Goal: Task Accomplishment & Management: Manage account settings

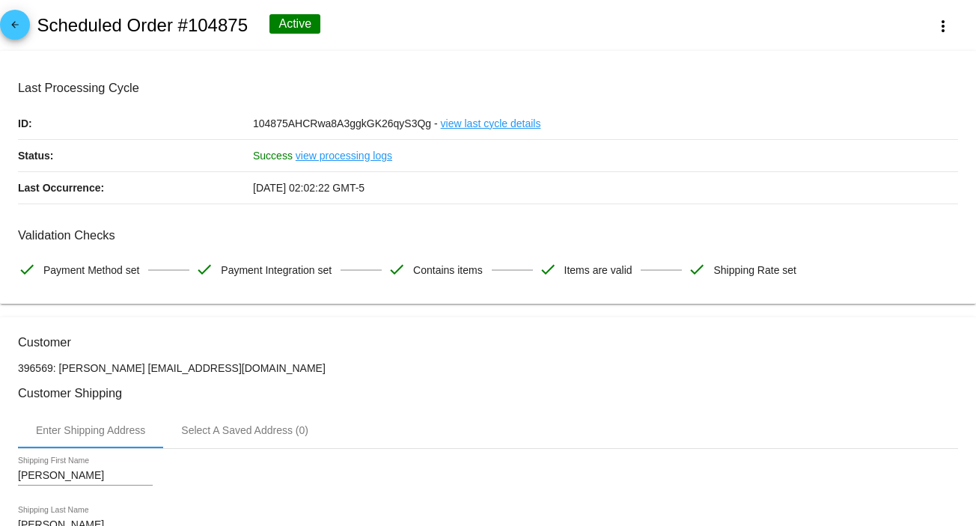
scroll to position [1293, 0]
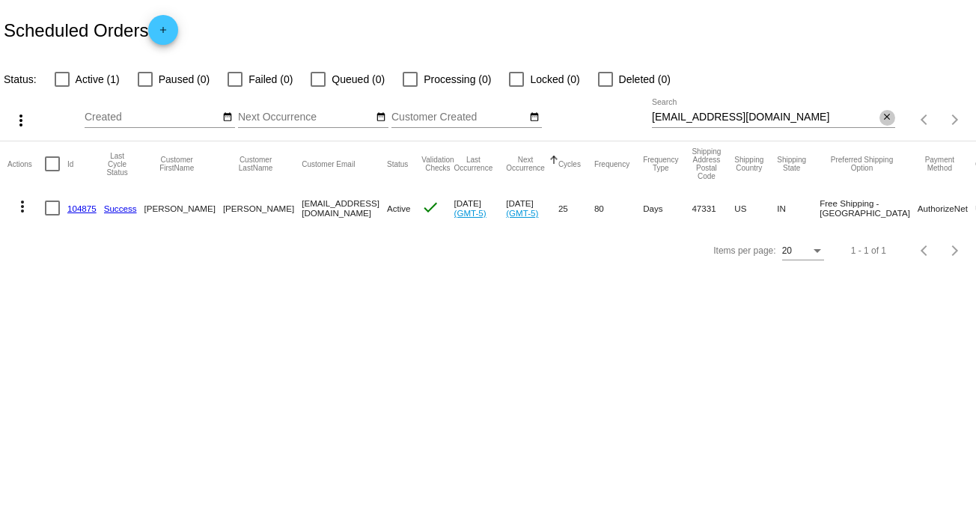
click at [883, 121] on mat-icon "close" at bounding box center [887, 118] width 10 height 12
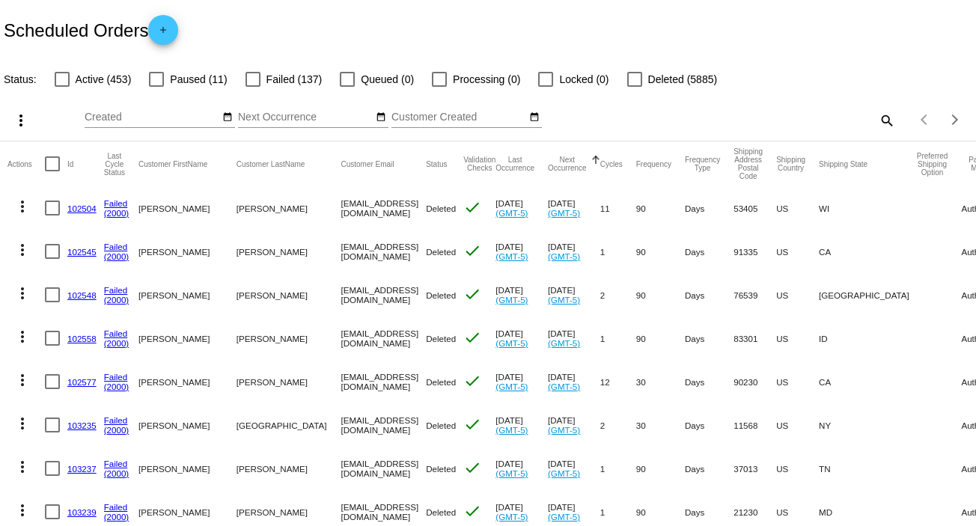
click at [895, 118] on div "Items per page: 20 1 - 20 of 6486" at bounding box center [935, 120] width 81 height 42
click at [880, 118] on mat-icon "search" at bounding box center [886, 120] width 18 height 23
click at [880, 118] on input "Search" at bounding box center [773, 118] width 243 height 12
paste input "[EMAIL_ADDRESS][DOMAIN_NAME]"
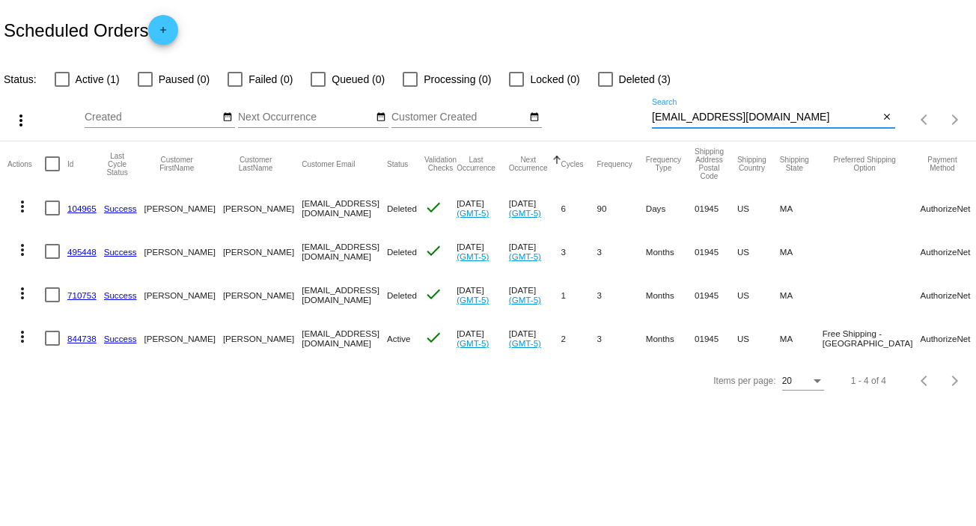
type input "[EMAIL_ADDRESS][DOMAIN_NAME]"
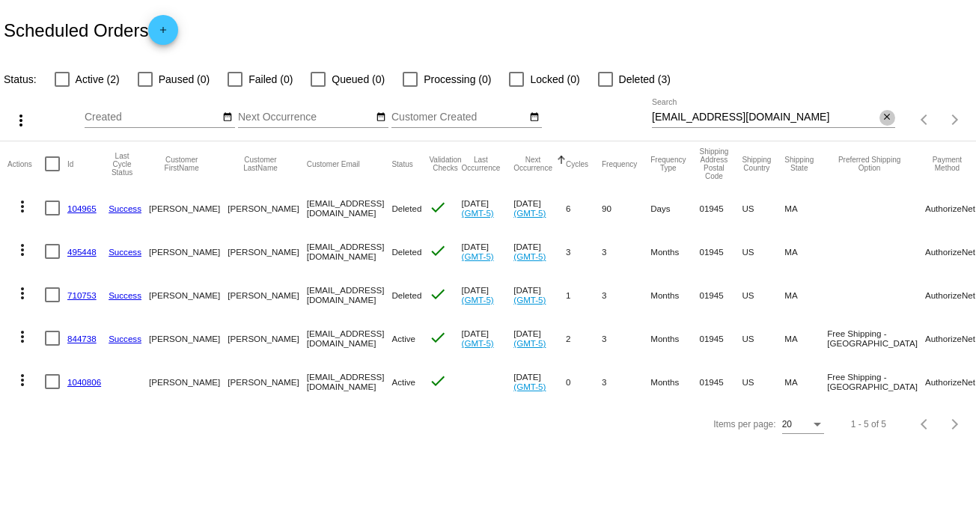
click at [892, 118] on mat-icon "close" at bounding box center [887, 118] width 10 height 12
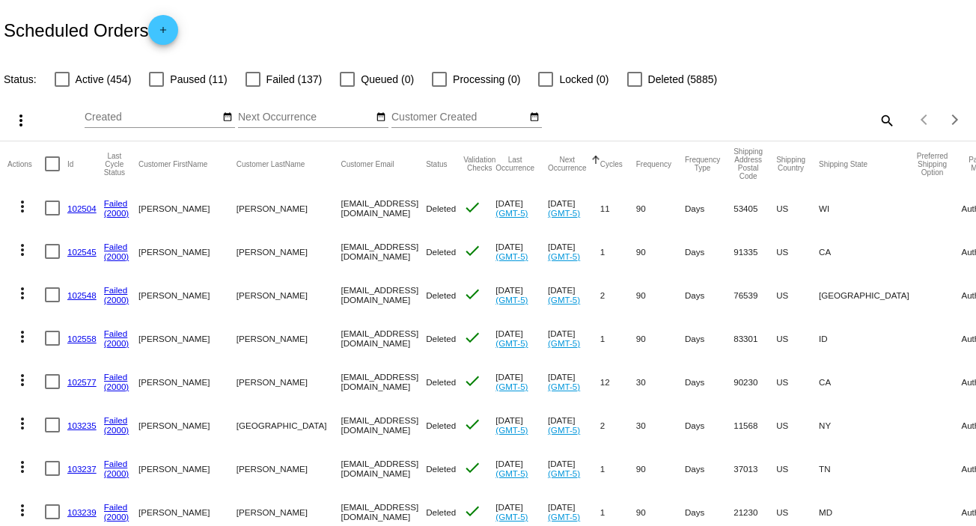
click at [895, 111] on div "Items per page: 20 1 - 20 of 6487" at bounding box center [935, 120] width 81 height 42
click at [877, 115] on mat-icon "search" at bounding box center [886, 120] width 18 height 23
click at [877, 115] on input "Search" at bounding box center [773, 118] width 243 height 12
paste input "oddywelles@comcast.net"
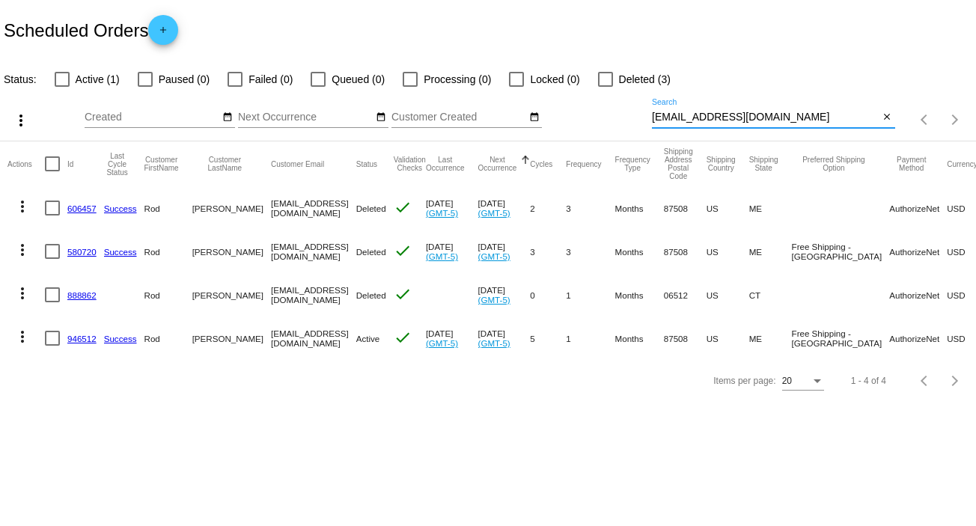
type input "oddywelles@comcast.net"
click at [24, 342] on mat-icon "more_vert" at bounding box center [22, 337] width 18 height 18
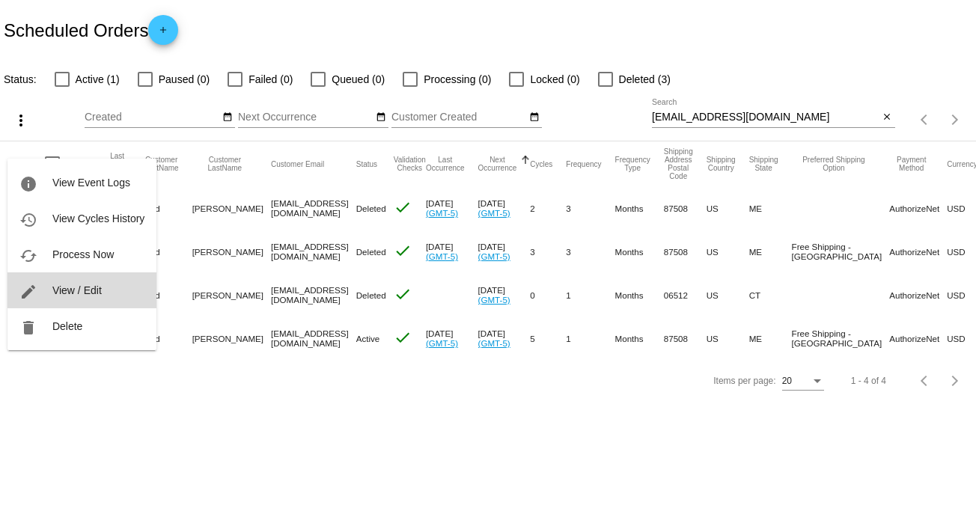
click at [105, 289] on button "edit View / Edit" at bounding box center [81, 291] width 149 height 36
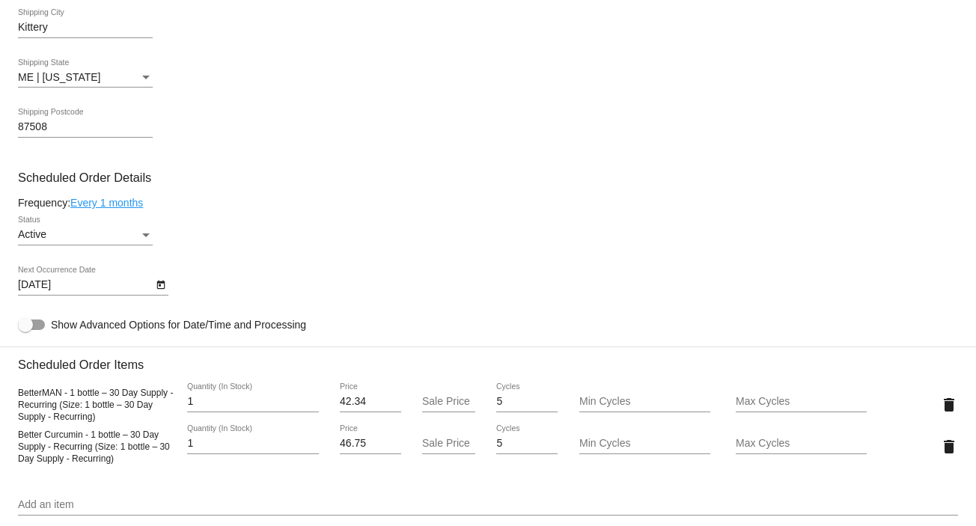
scroll to position [751, 0]
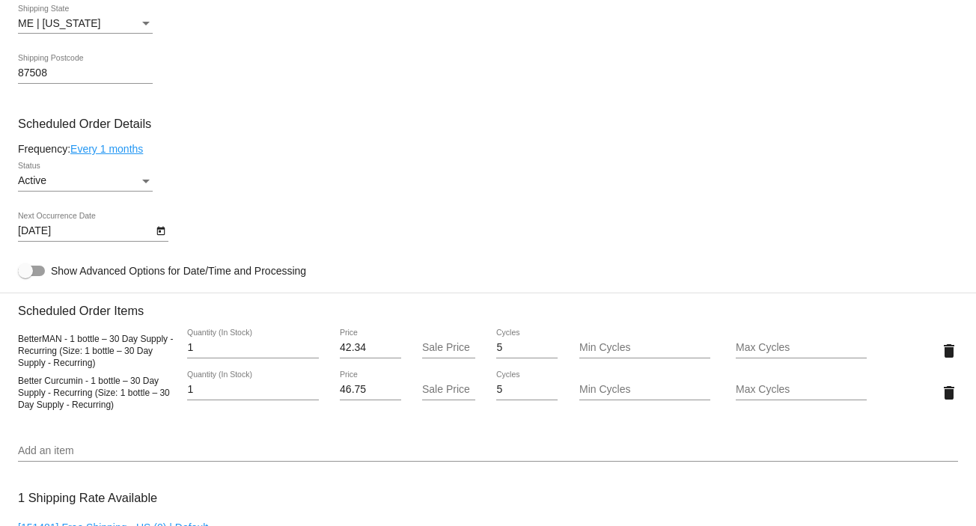
click at [142, 175] on div "Active Status" at bounding box center [85, 176] width 135 height 29
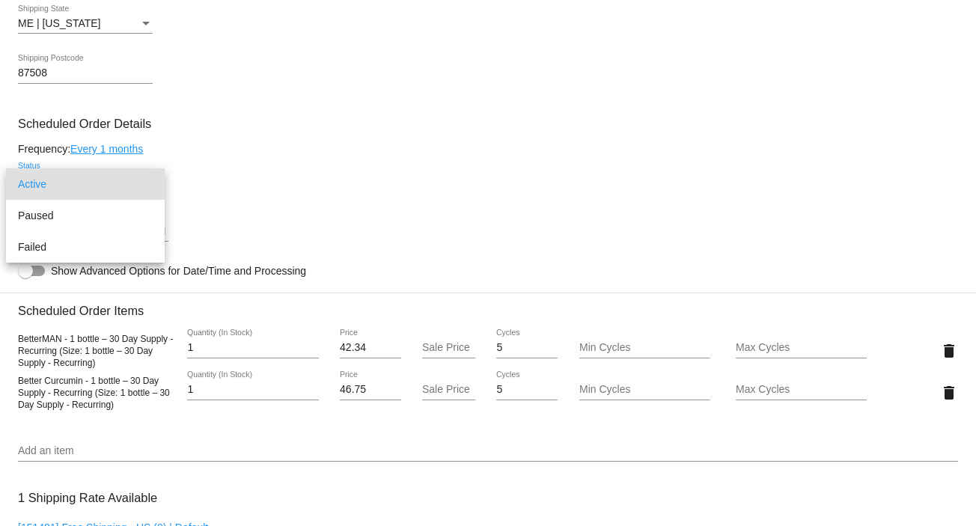
click at [451, 439] on div at bounding box center [488, 263] width 976 height 526
